Goal: Communication & Community: Answer question/provide support

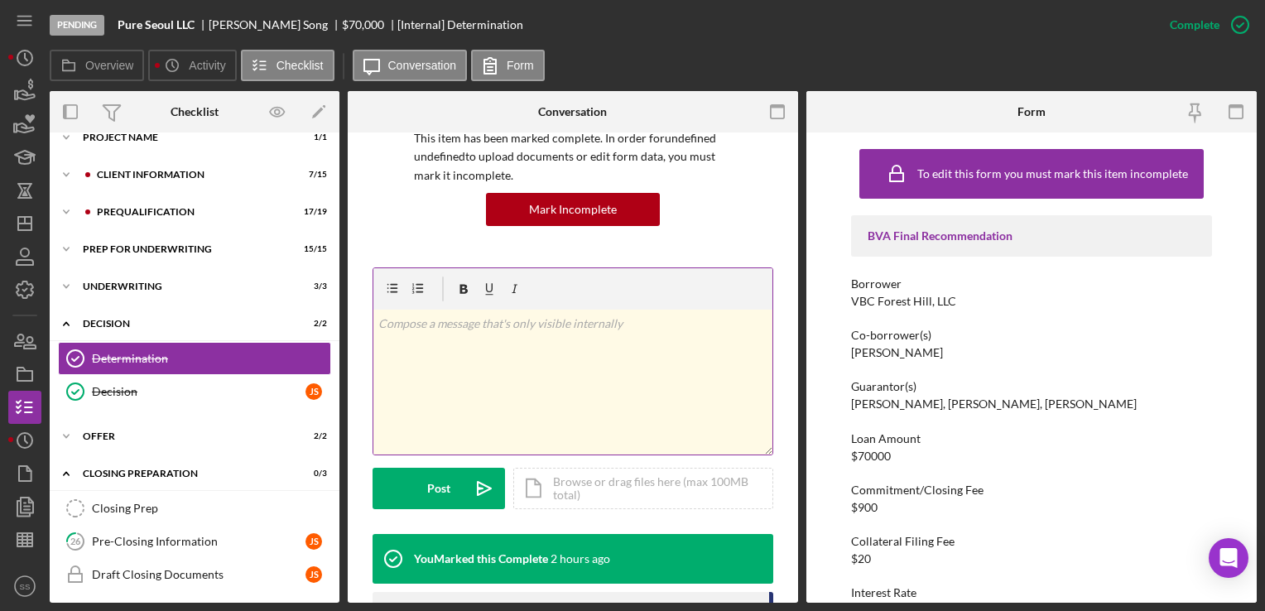
scroll to position [142, 0]
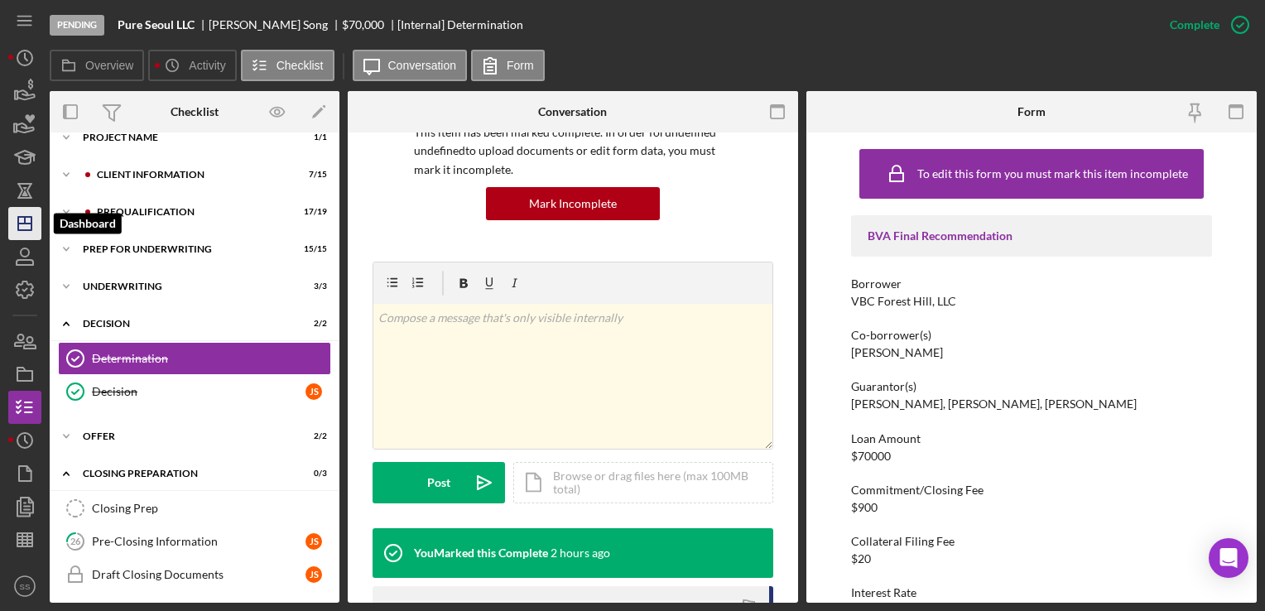
click at [19, 217] on polygon "button" at bounding box center [24, 223] width 13 height 13
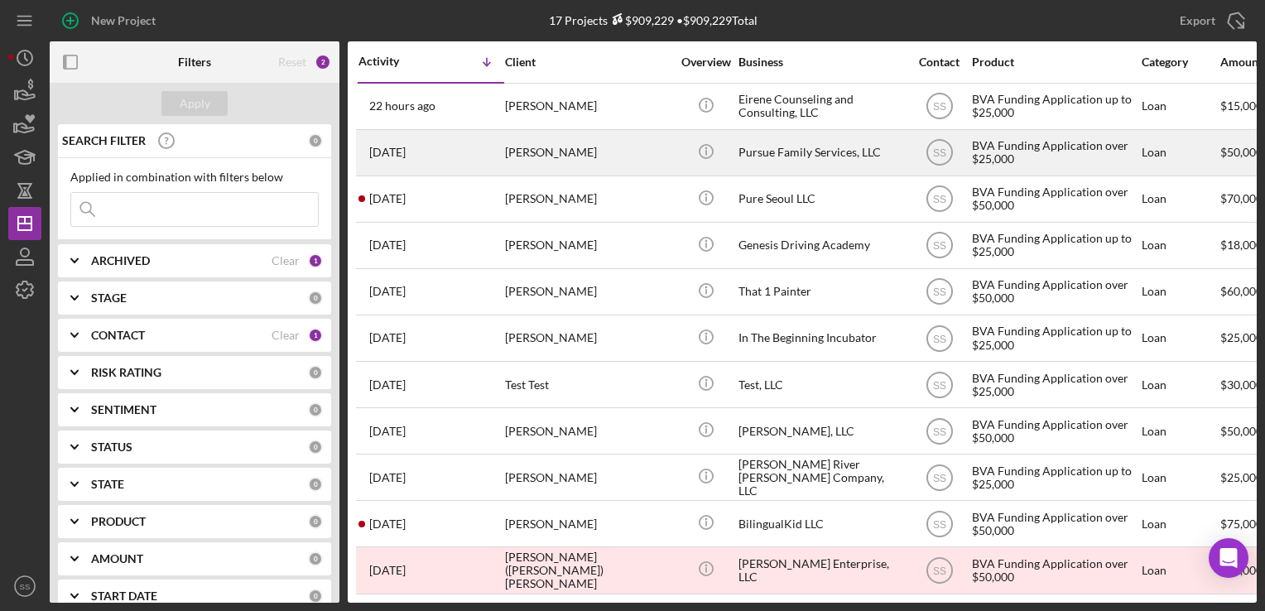
click at [546, 151] on div "[PERSON_NAME]" at bounding box center [588, 153] width 166 height 44
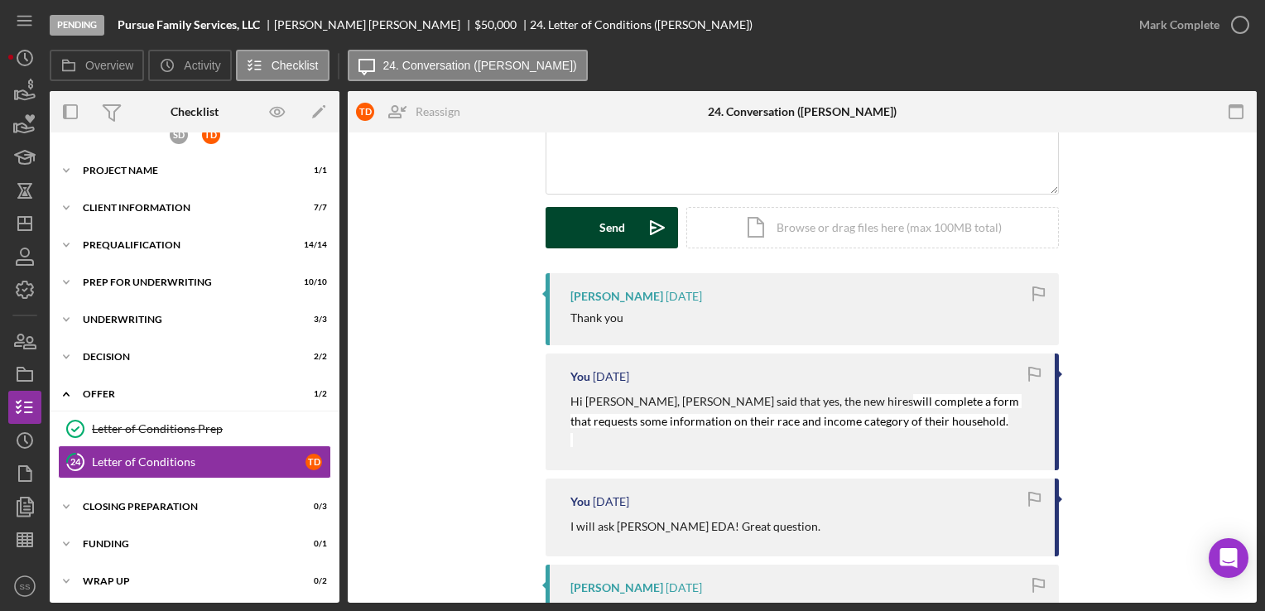
scroll to position [182, 0]
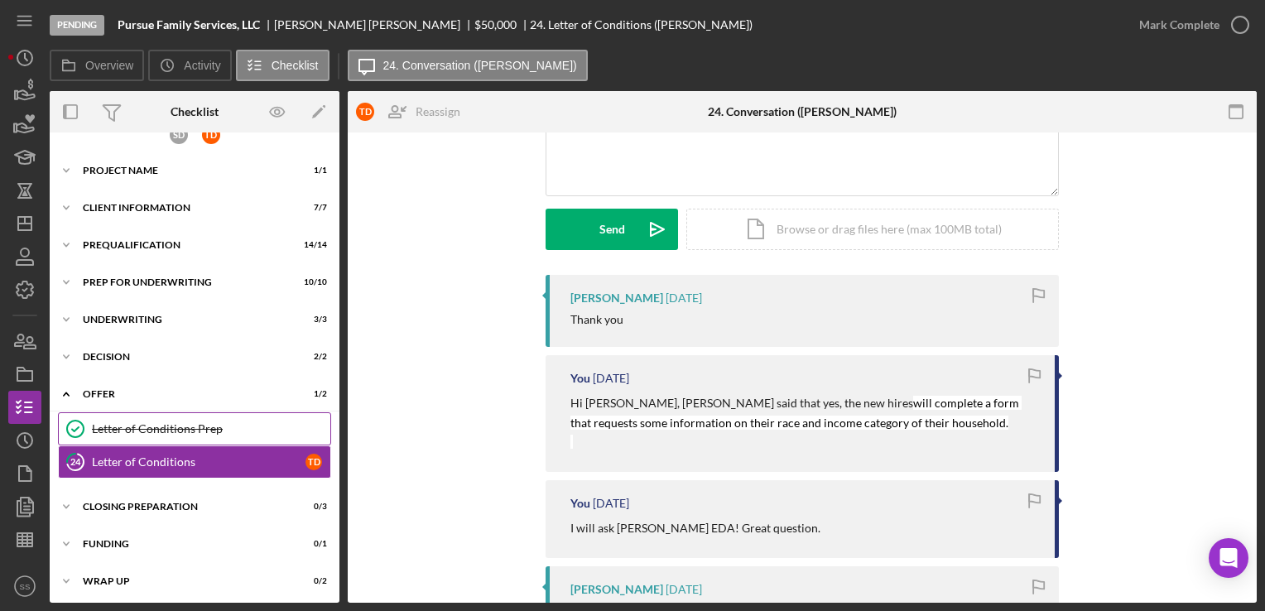
click at [113, 426] on div "Letter of Conditions Prep" at bounding box center [211, 428] width 238 height 13
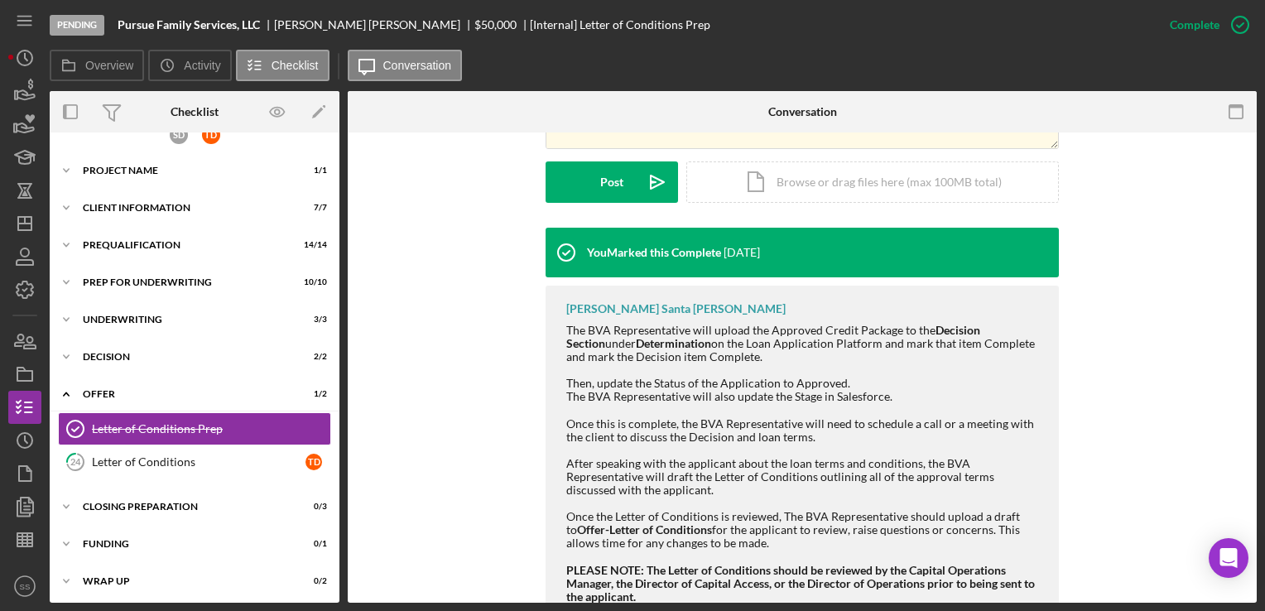
scroll to position [510, 0]
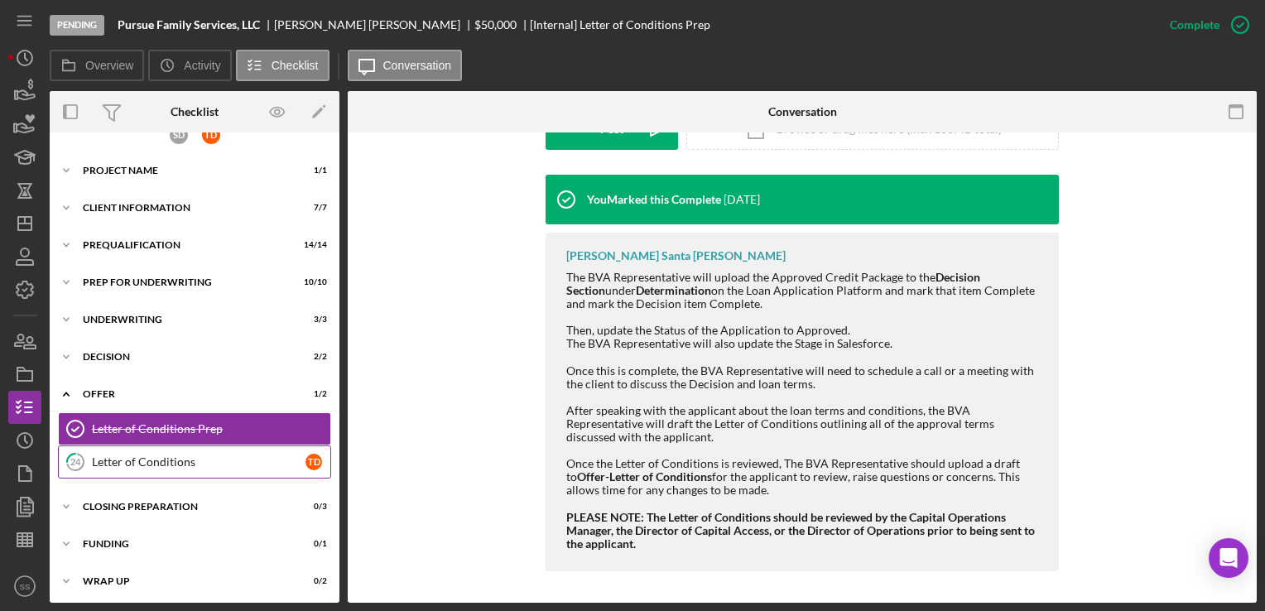
click at [116, 455] on div "Letter of Conditions" at bounding box center [199, 461] width 214 height 13
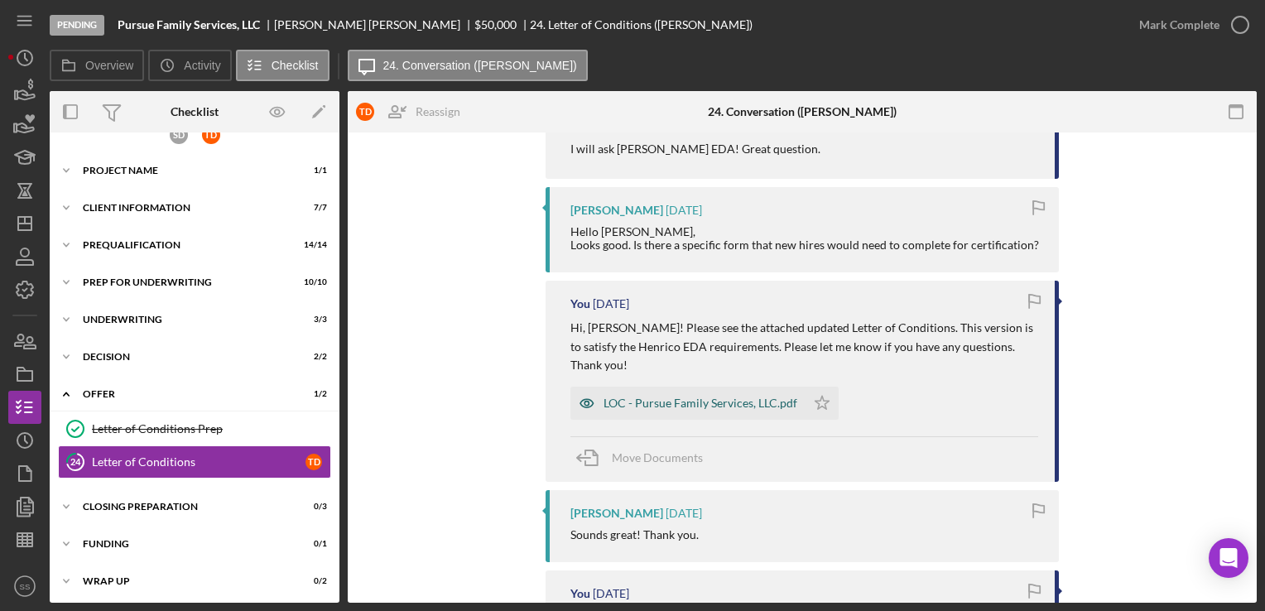
click at [733, 397] on div "LOC - Pursue Family Services, LLC.pdf" at bounding box center [700, 403] width 194 height 13
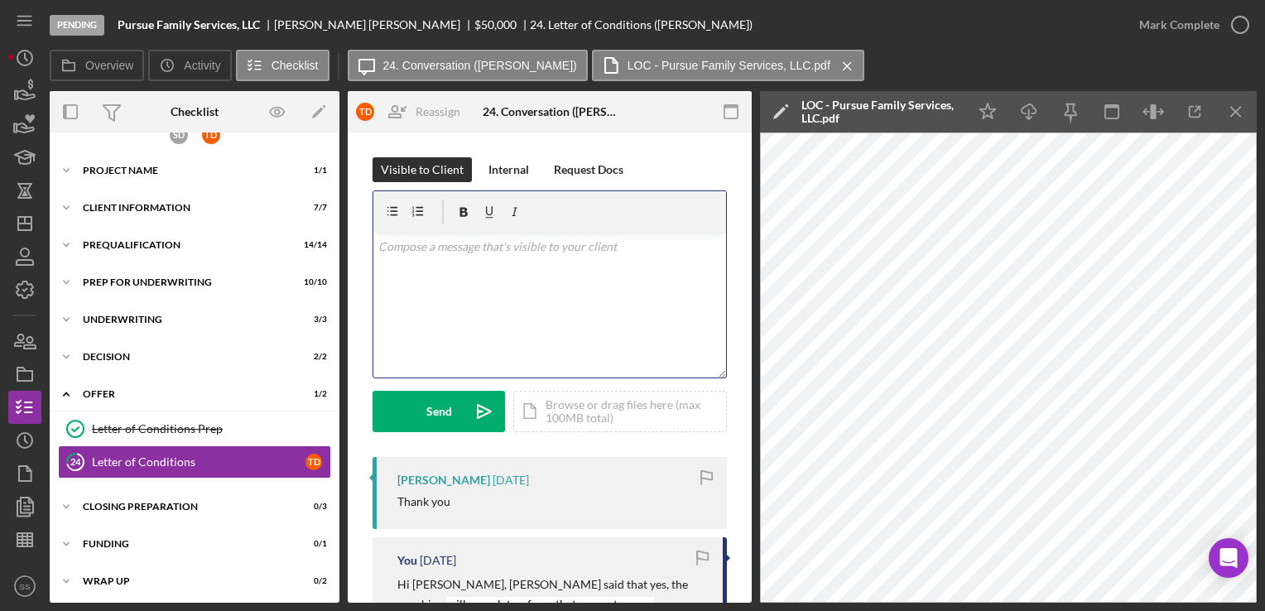
click at [522, 253] on p at bounding box center [550, 247] width 344 height 18
click at [531, 293] on div "v Color teal Color pink Remove color Add row above Add row below Add column bef…" at bounding box center [549, 305] width 353 height 145
paste div
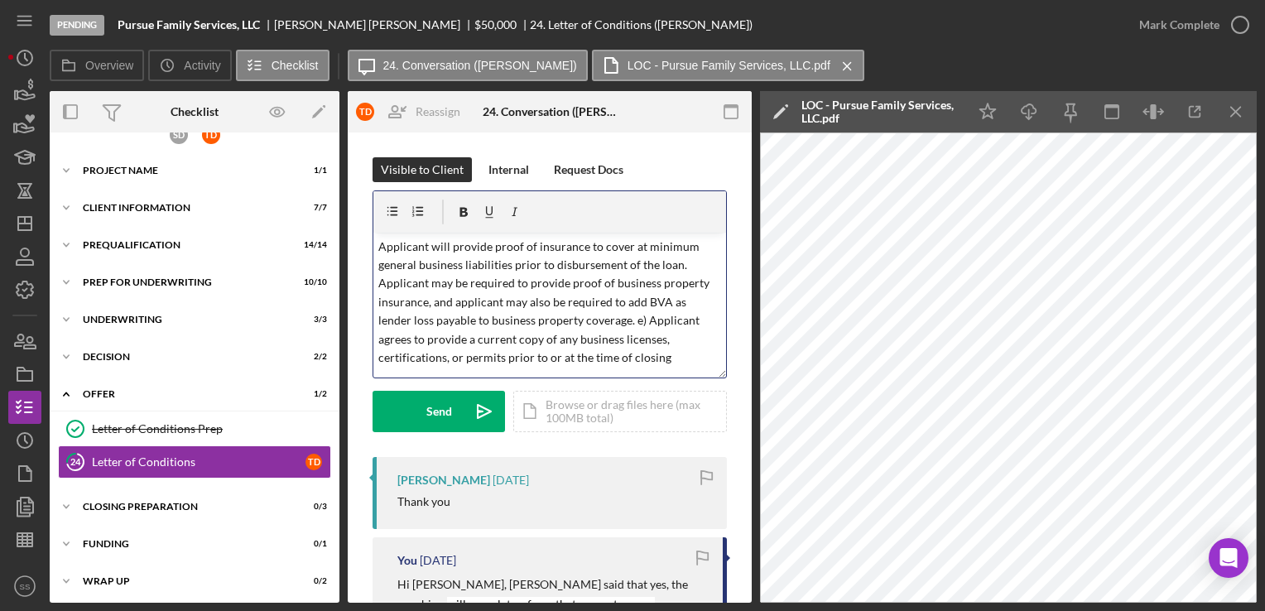
click at [377, 246] on div "v Color teal Color pink Remove color Add row above Add row below Add column bef…" at bounding box center [549, 305] width 353 height 145
drag, startPoint x: 420, startPoint y: 267, endPoint x: 639, endPoint y: 239, distance: 221.2
click at [639, 239] on p "Hi, [PERSON_NAME]! Can you please upload the following here: Applicant will pro…" at bounding box center [550, 312] width 344 height 148
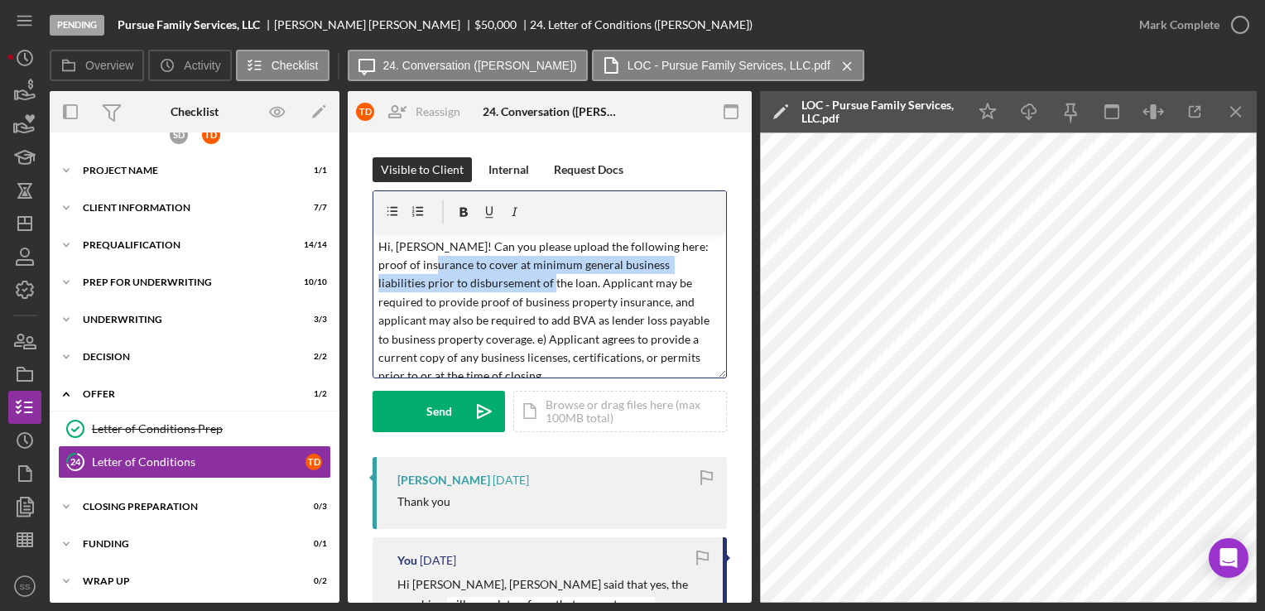
drag, startPoint x: 501, startPoint y: 283, endPoint x: 433, endPoint y: 267, distance: 69.9
click at [433, 267] on p "Hi, [PERSON_NAME]! Can you please upload the following here: proof of insurance…" at bounding box center [550, 312] width 344 height 148
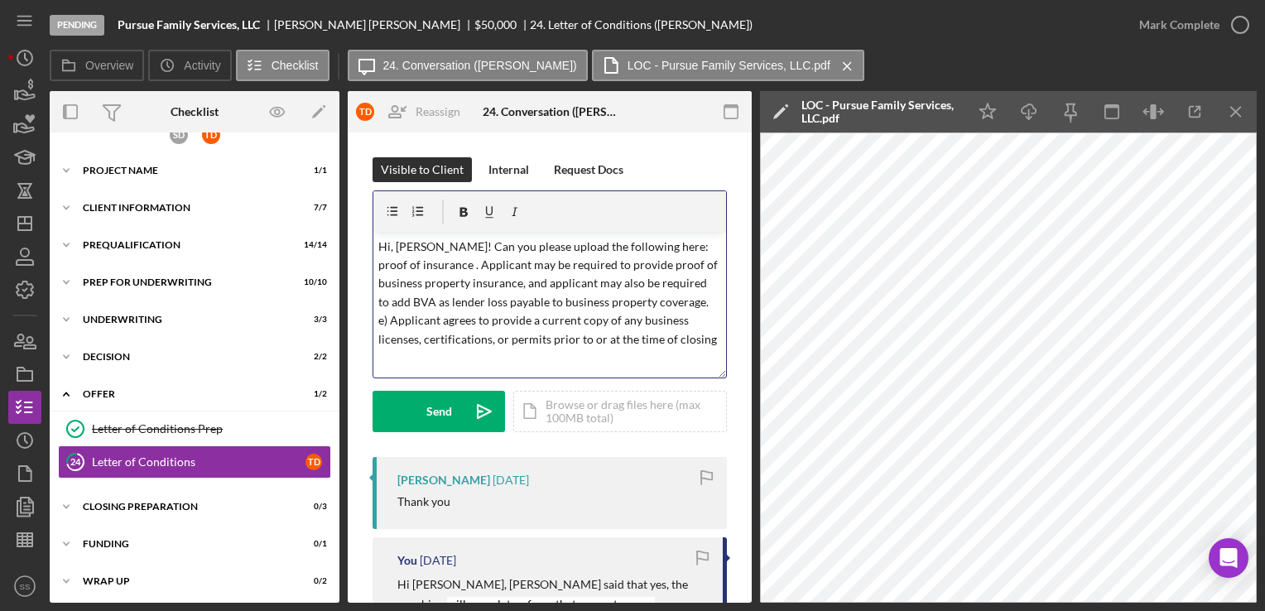
click at [667, 252] on p "Hi, [PERSON_NAME]! Can you please upload the following here: proof of insurance…" at bounding box center [550, 293] width 344 height 111
click at [639, 249] on p "Hi, [PERSON_NAME]! Can you please upload the following here: proof of insurance…" at bounding box center [550, 293] width 344 height 111
click at [396, 209] on icon "button" at bounding box center [392, 212] width 37 height 37
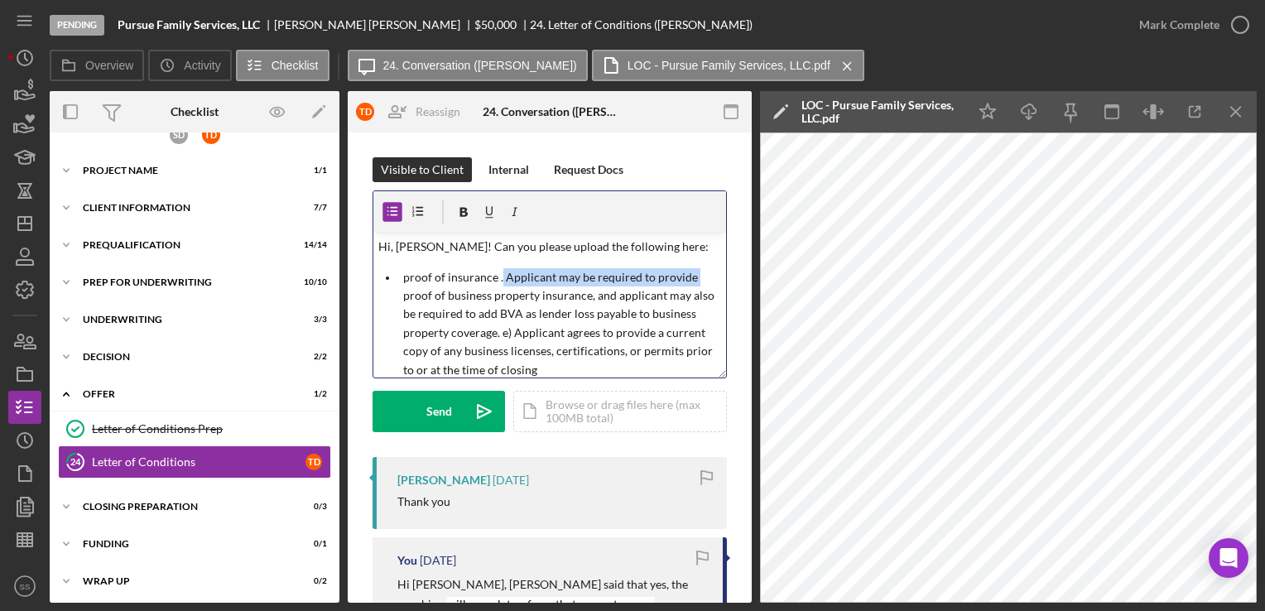
drag, startPoint x: 401, startPoint y: 296, endPoint x: 500, endPoint y: 281, distance: 100.6
click at [500, 281] on li "proof of insurance . Applicant may be required to provide proof of business pro…" at bounding box center [562, 323] width 328 height 111
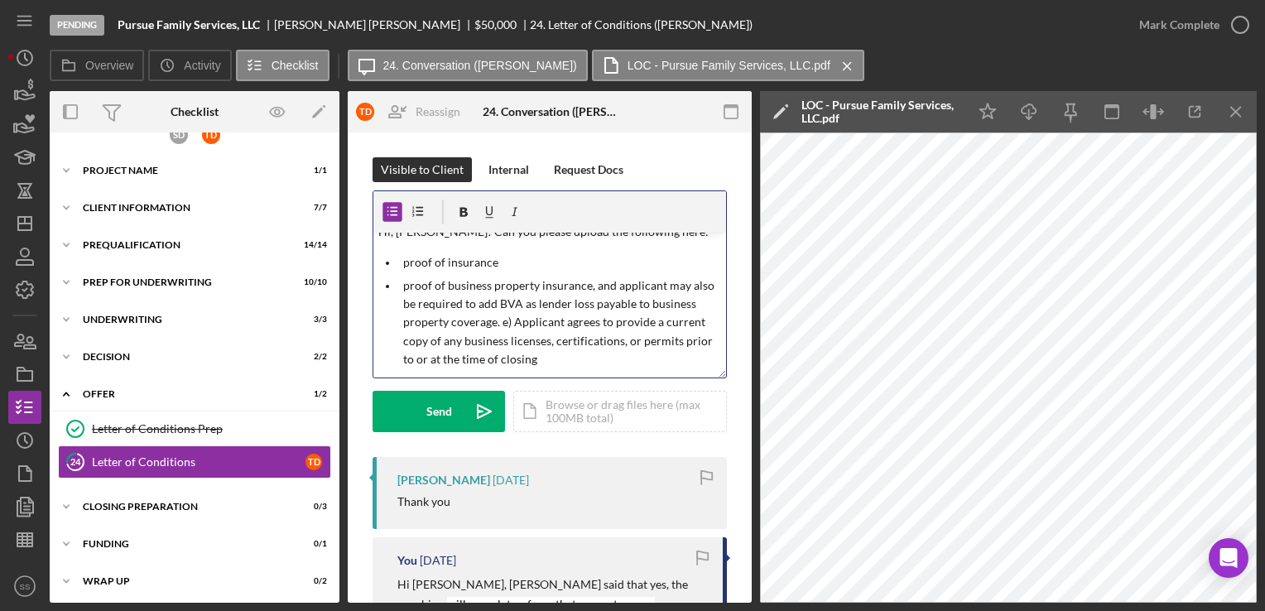
scroll to position [18, 0]
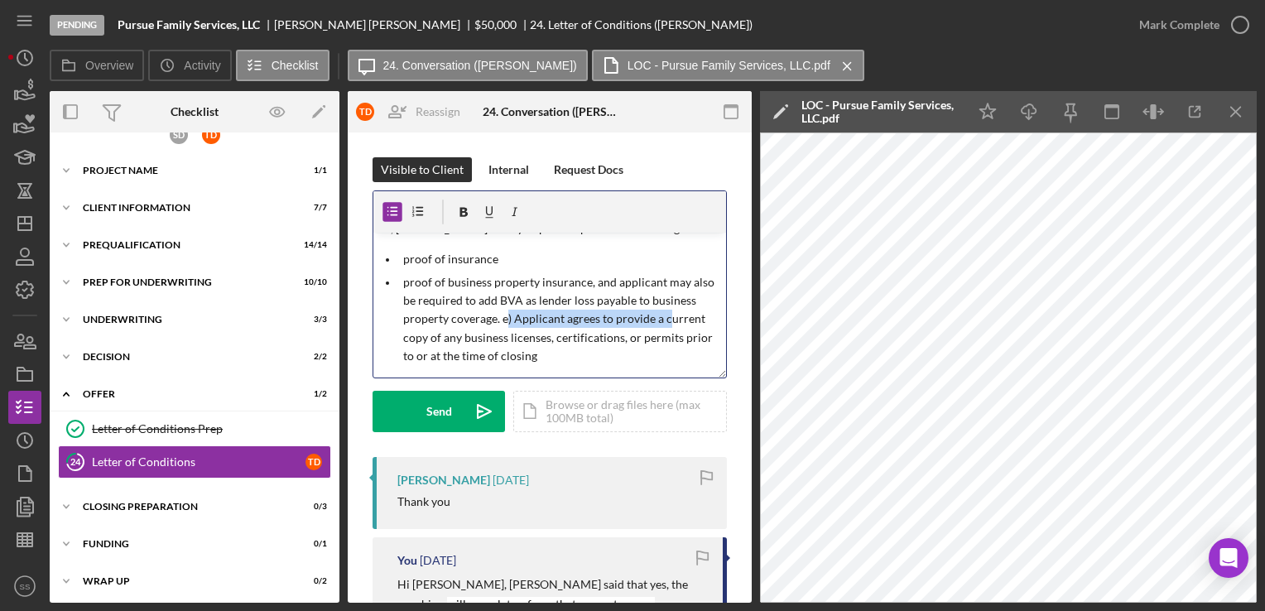
drag, startPoint x: 666, startPoint y: 320, endPoint x: 504, endPoint y: 328, distance: 161.6
click at [504, 328] on p "proof of business property insurance, and applicant may also be required to add…" at bounding box center [562, 319] width 319 height 93
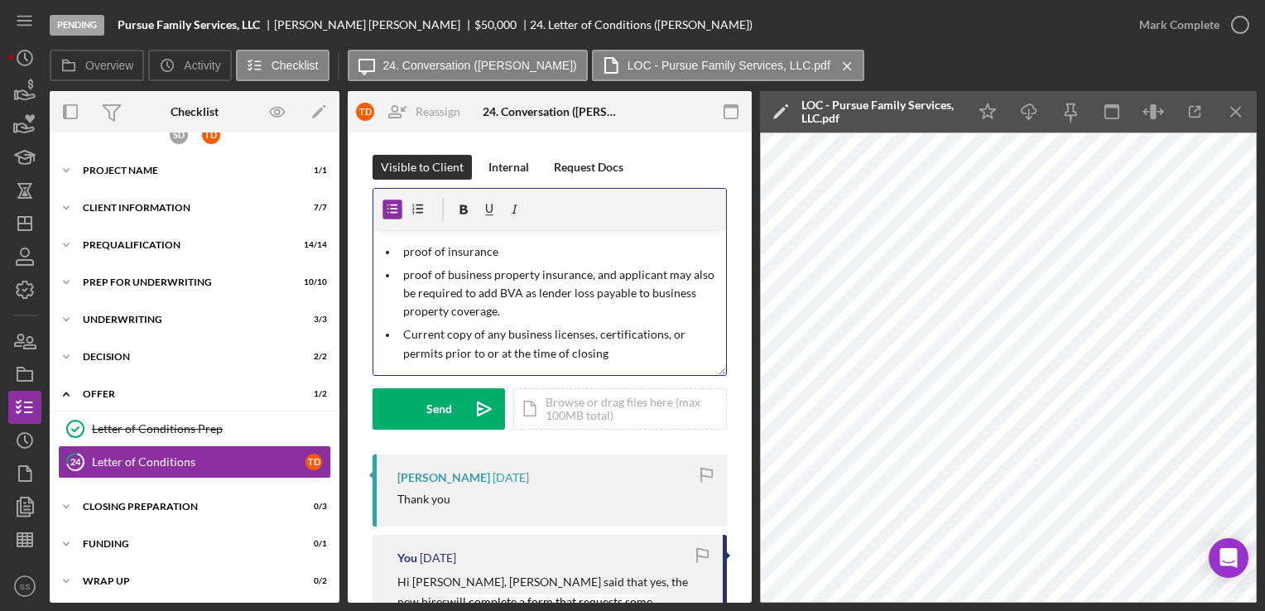
scroll to position [3, 0]
click at [625, 355] on p "Current copy of any business licenses, certifications, or permits prior to or a…" at bounding box center [562, 343] width 319 height 37
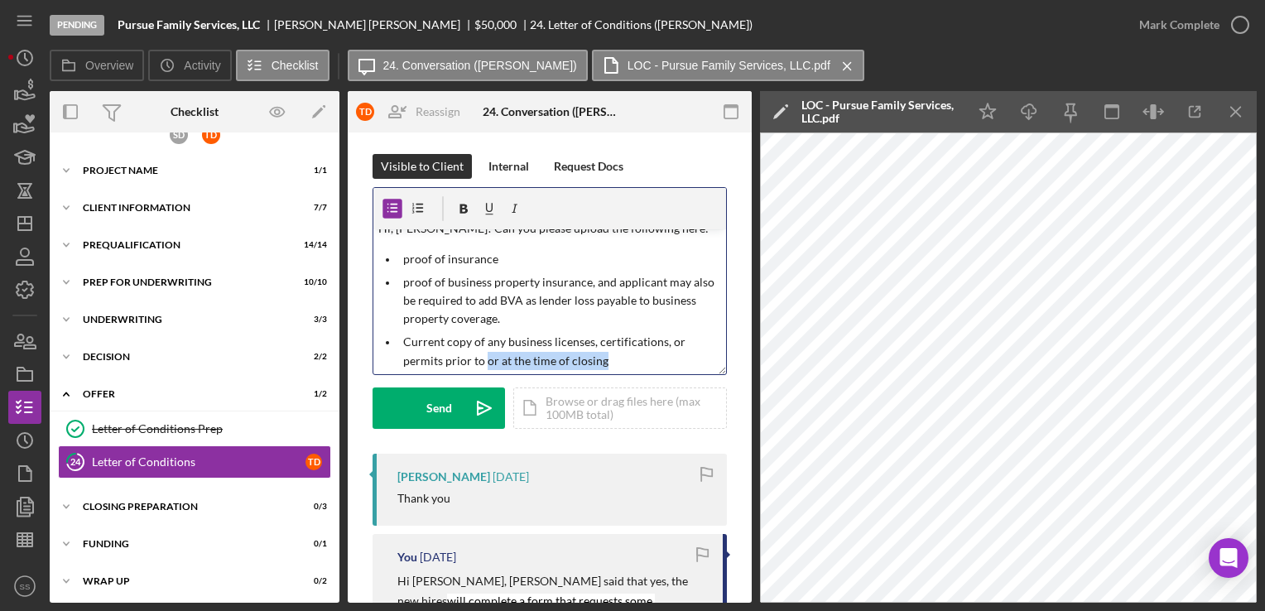
scroll to position [23, 0]
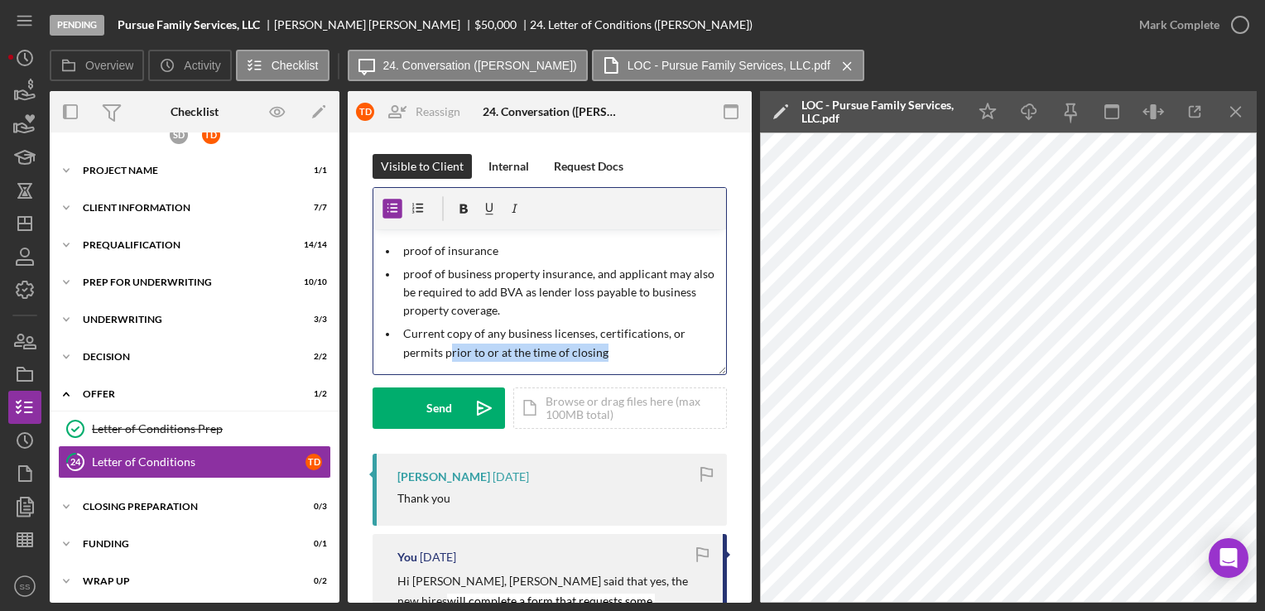
drag, startPoint x: 612, startPoint y: 354, endPoint x: 447, endPoint y: 366, distance: 165.1
click at [447, 366] on div "v Color teal Color pink Remove color Add row above Add row below Add column bef…" at bounding box center [549, 301] width 353 height 145
click at [493, 311] on p "proof of business property insurance, and applicant may also be required to add…" at bounding box center [562, 292] width 319 height 55
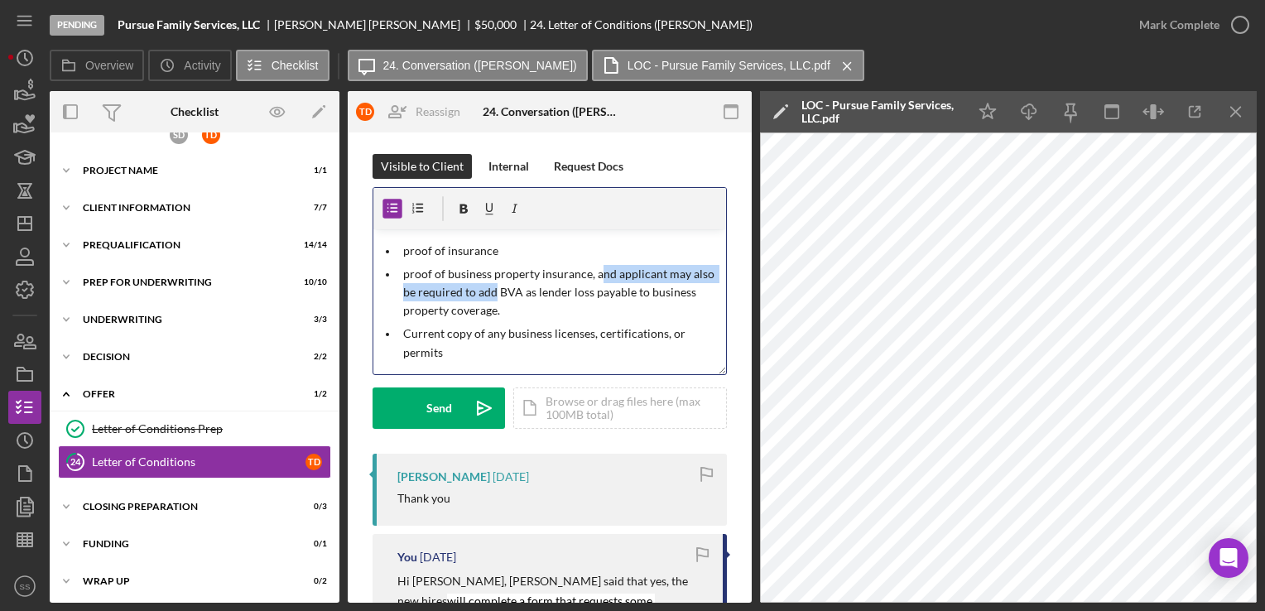
drag, startPoint x: 595, startPoint y: 273, endPoint x: 496, endPoint y: 295, distance: 101.6
click at [496, 295] on p "proof of business property insurance, and applicant may also be required to add…" at bounding box center [562, 292] width 319 height 55
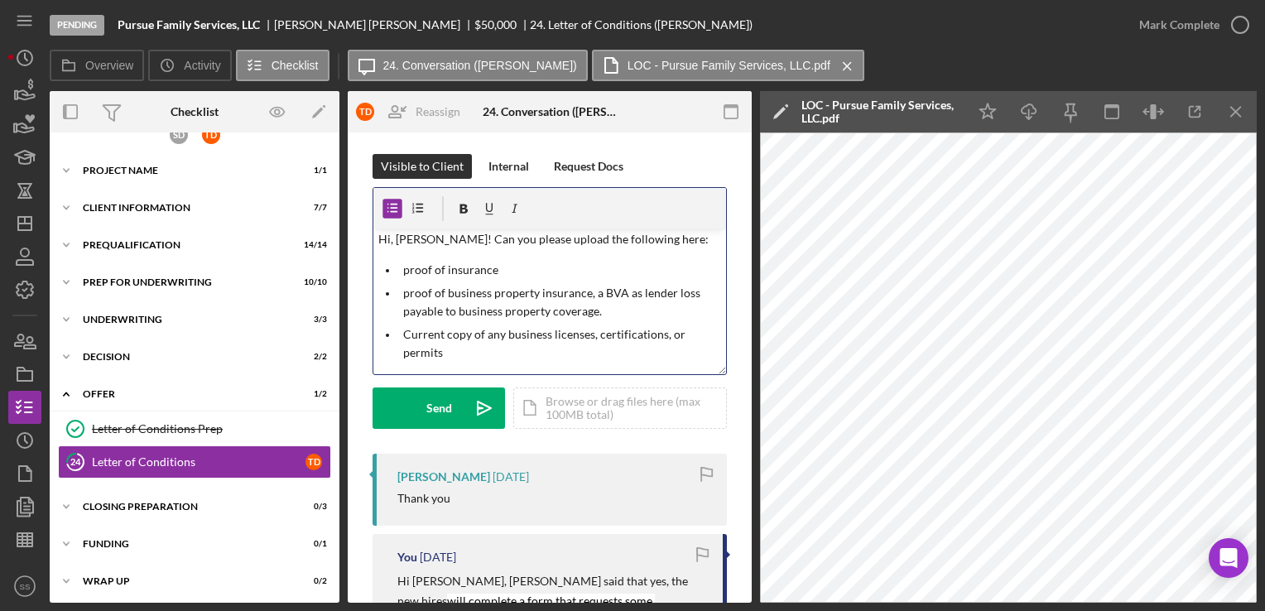
scroll to position [4, 0]
click at [603, 309] on p "proof of business property insurance, with BVA as lender loss payable to busine…" at bounding box center [562, 302] width 319 height 37
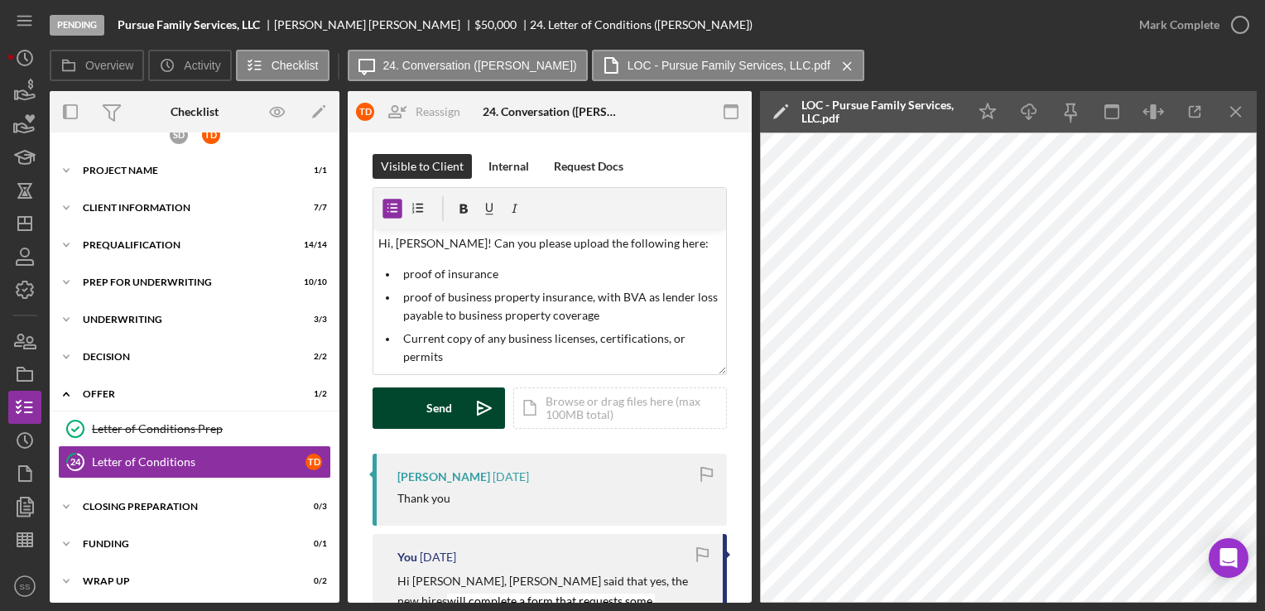
click at [445, 418] on div "Send" at bounding box center [439, 407] width 26 height 41
